Goal: Task Accomplishment & Management: Complete application form

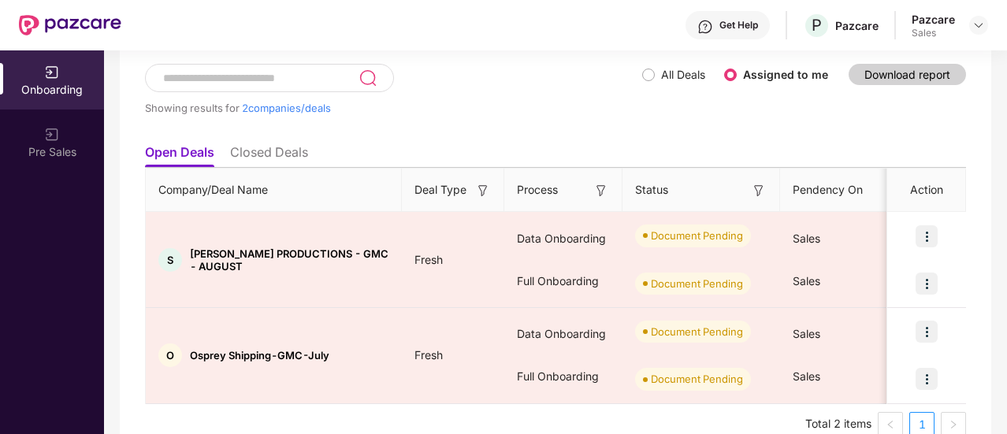
scroll to position [92, 0]
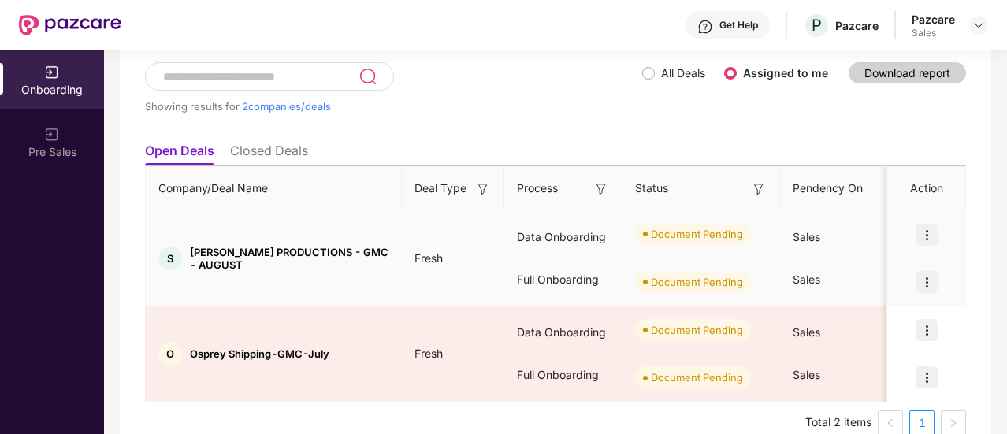
click at [929, 235] on img at bounding box center [926, 235] width 22 height 22
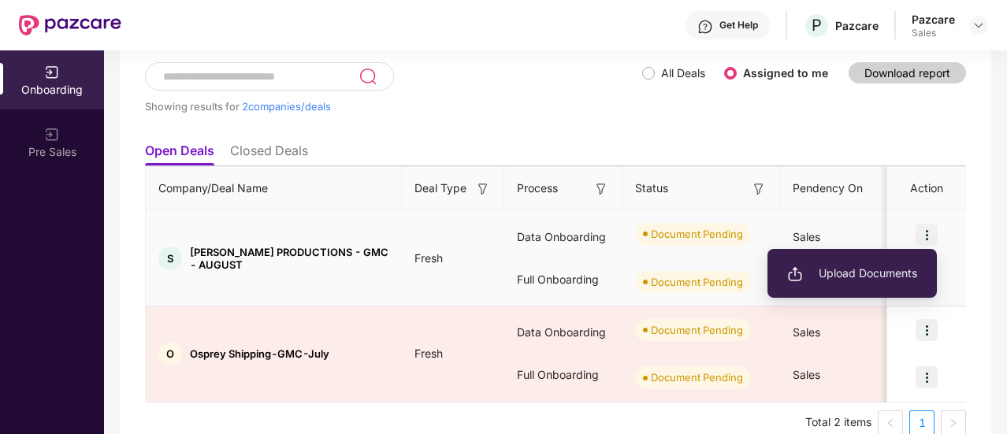
click at [877, 276] on span "Upload Documents" at bounding box center [852, 273] width 130 height 17
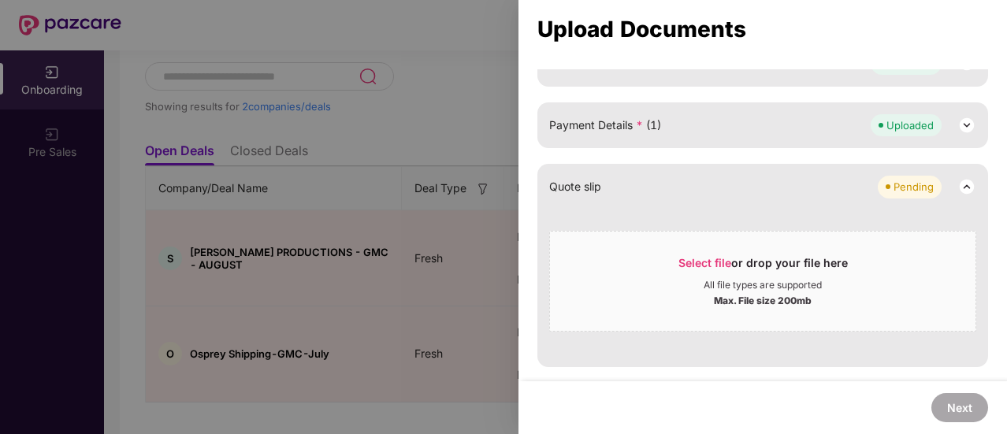
scroll to position [699, 0]
click at [725, 262] on span "Select file" at bounding box center [704, 261] width 53 height 13
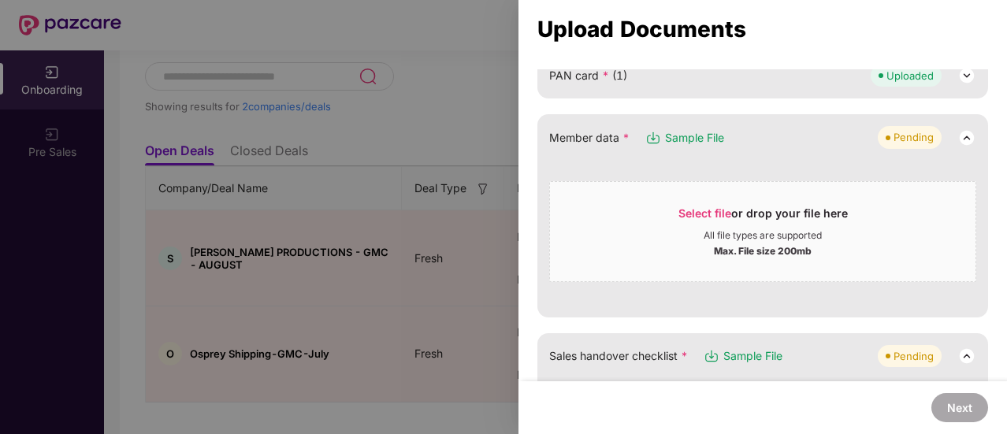
scroll to position [0, 0]
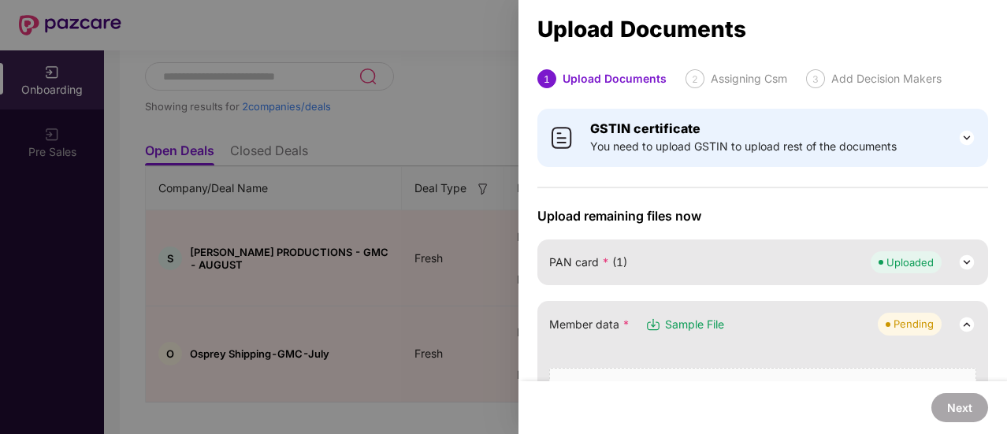
click at [455, 102] on div at bounding box center [503, 217] width 1007 height 434
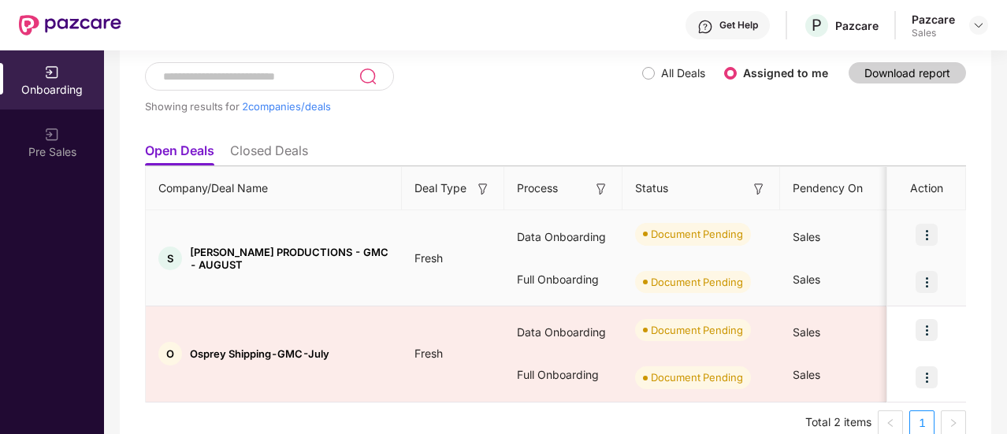
click at [922, 281] on img at bounding box center [926, 282] width 22 height 22
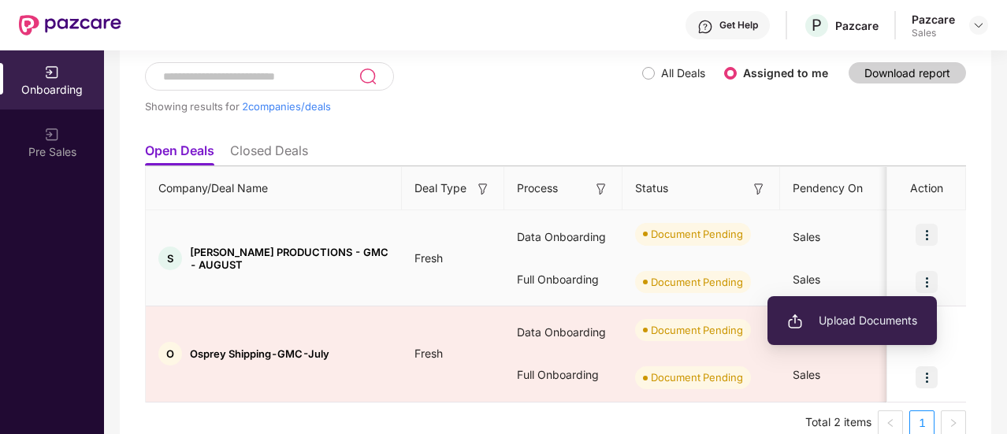
click at [862, 319] on span "Upload Documents" at bounding box center [852, 320] width 130 height 17
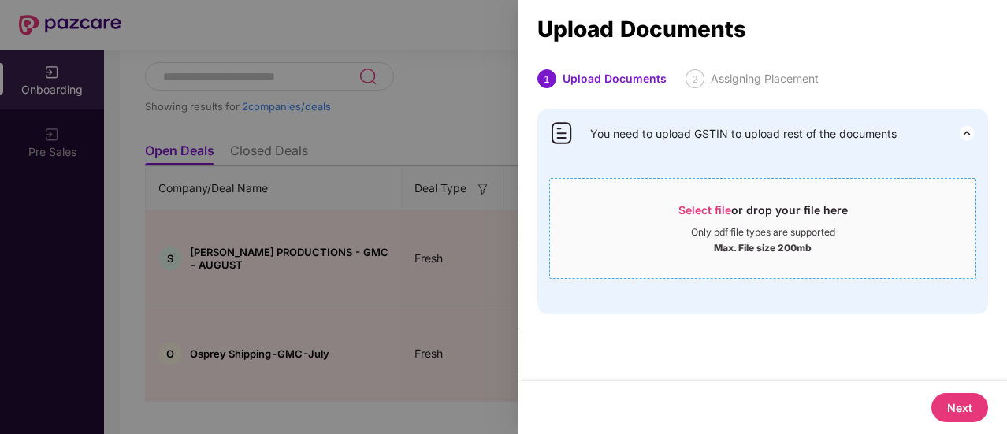
click at [702, 201] on span "Select file or drop your file here Only pdf file types are supported Max. File …" at bounding box center [762, 229] width 425 height 76
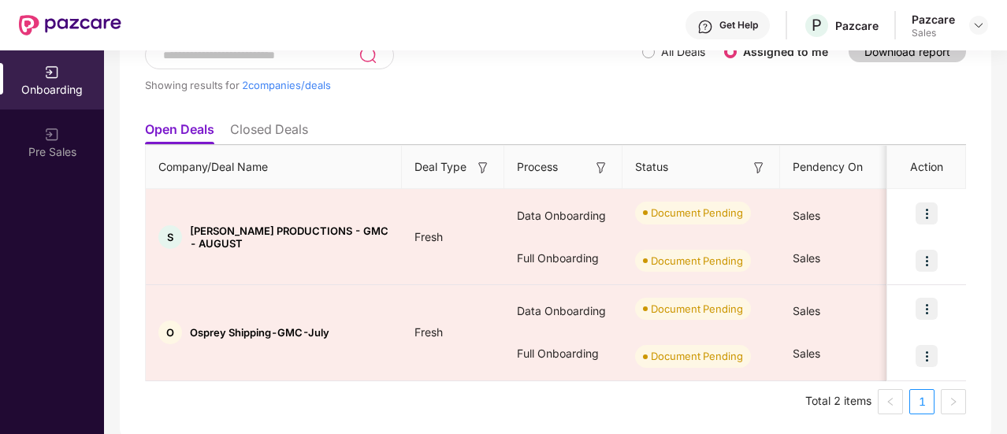
scroll to position [117, 0]
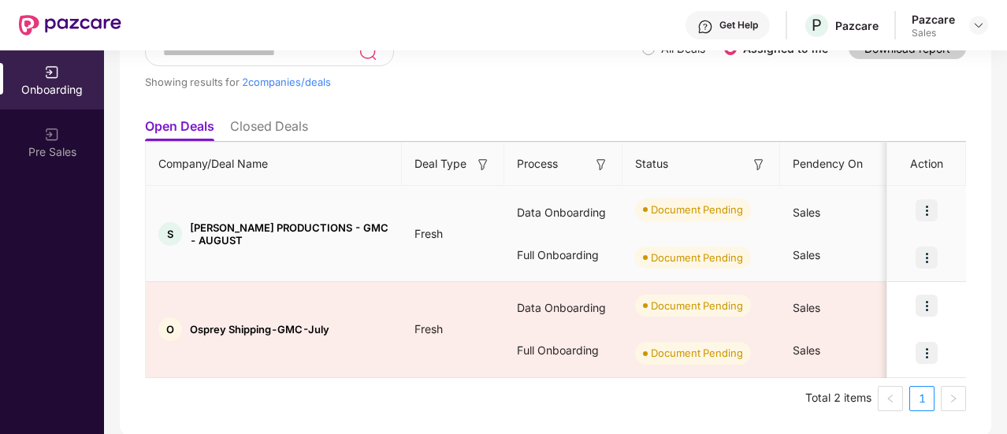
click at [504, 234] on div "Full Onboarding" at bounding box center [563, 255] width 118 height 43
click at [925, 247] on img at bounding box center [926, 258] width 22 height 22
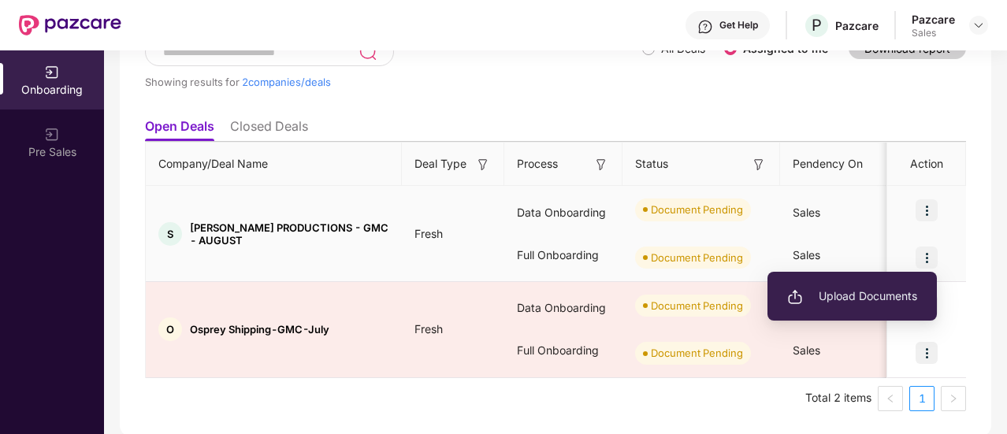
click at [870, 287] on span "Upload Documents" at bounding box center [852, 295] width 130 height 17
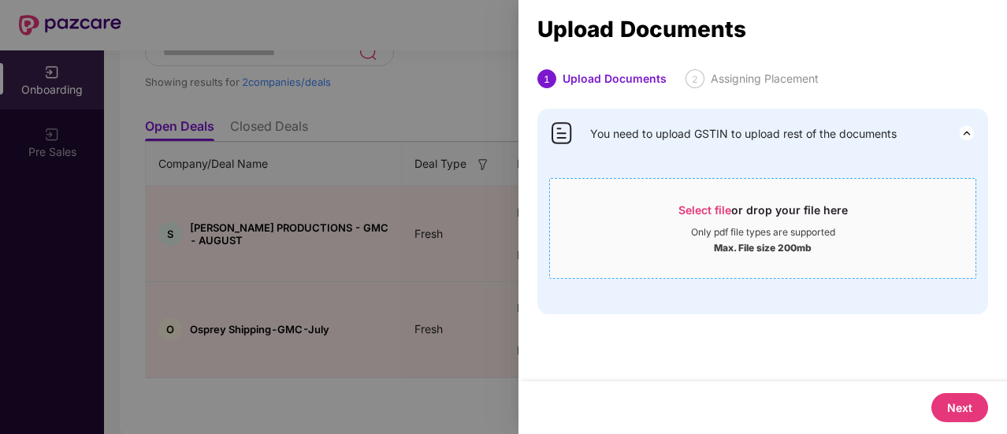
click at [732, 205] on div "Select file or drop your file here" at bounding box center [762, 214] width 169 height 24
click at [495, 217] on div at bounding box center [503, 217] width 1007 height 434
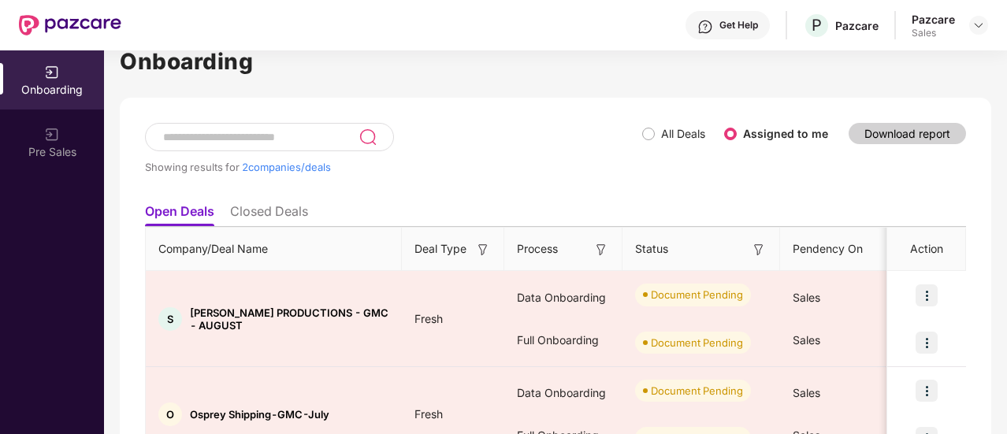
scroll to position [25, 0]
